Goal: Browse casually

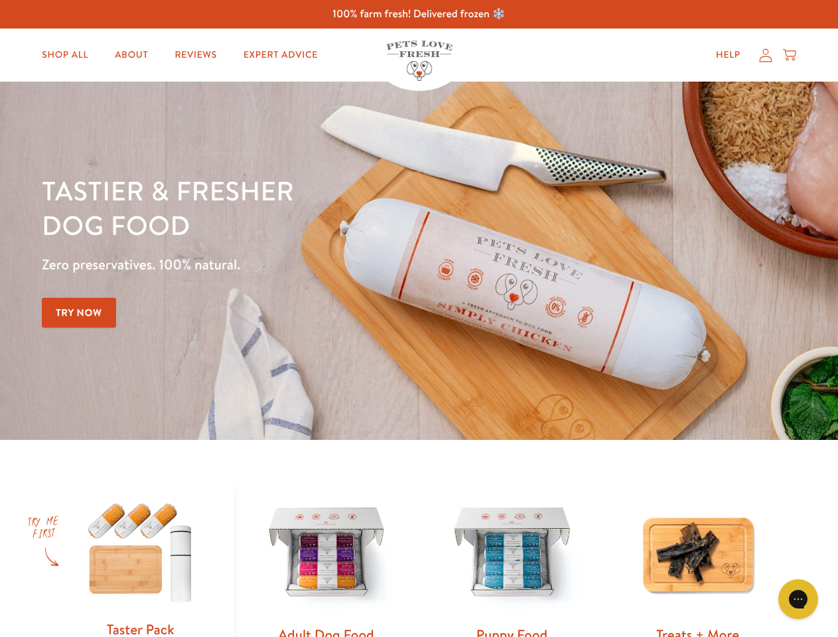
click at [419, 318] on div "Tastier & fresher dog food Zero preservatives. 100% natural. Try Now" at bounding box center [293, 260] width 503 height 175
click at [798, 599] on icon "Gorgias live chat" at bounding box center [797, 598] width 13 height 13
